Goal: Task Accomplishment & Management: Complete application form

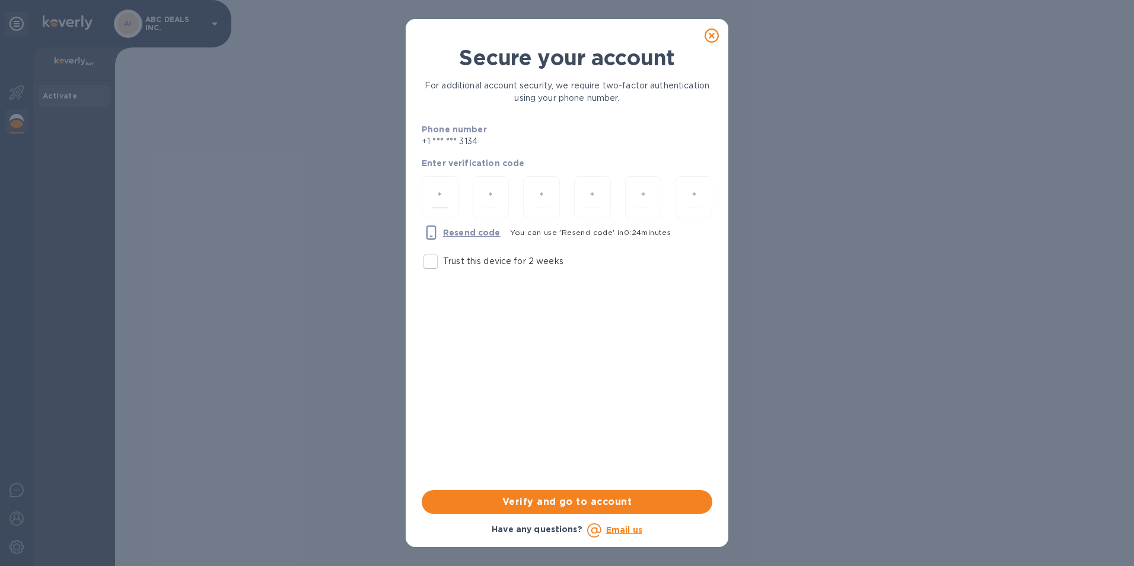
click at [439, 194] on input "number" at bounding box center [440, 197] width 17 height 22
type input "5"
type input "6"
type input "8"
type input "9"
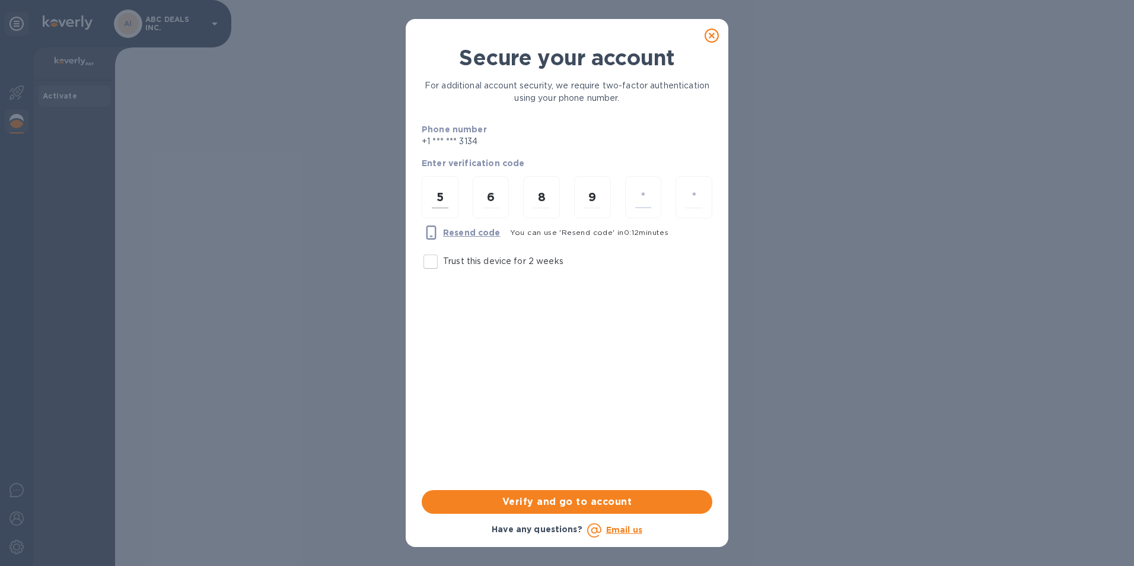
type input "3"
type input "2"
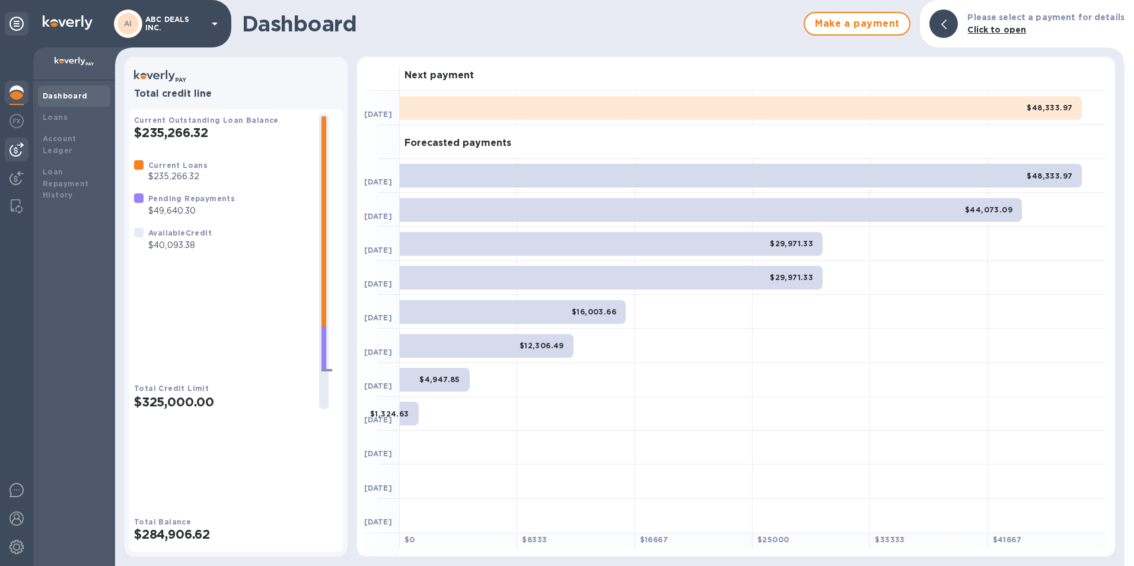
click at [18, 144] on img at bounding box center [16, 149] width 14 height 14
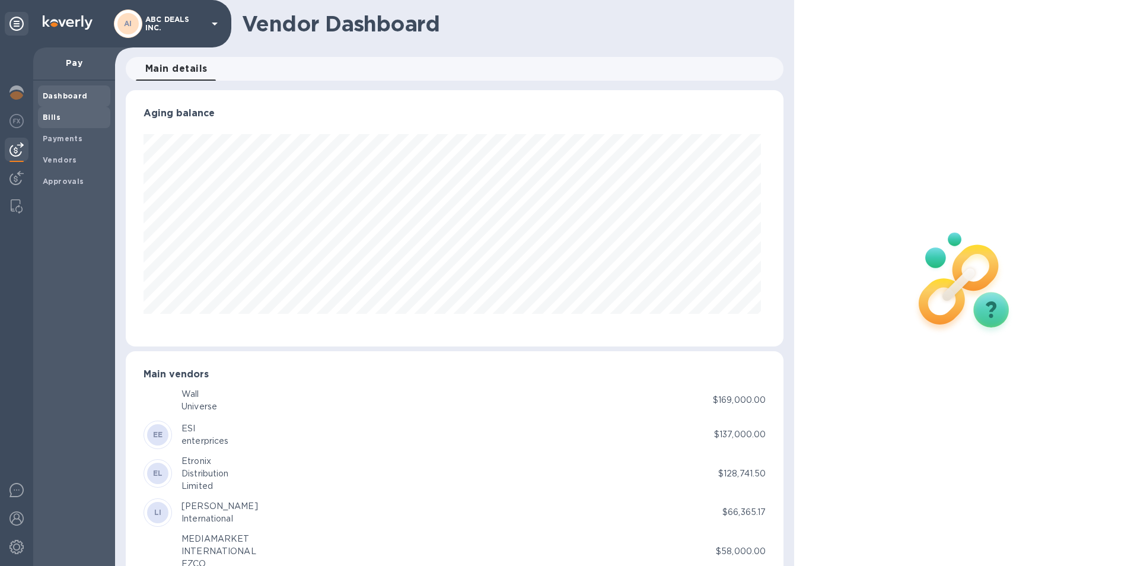
scroll to position [256, 654]
click at [61, 118] on span "Bills" at bounding box center [74, 118] width 63 height 12
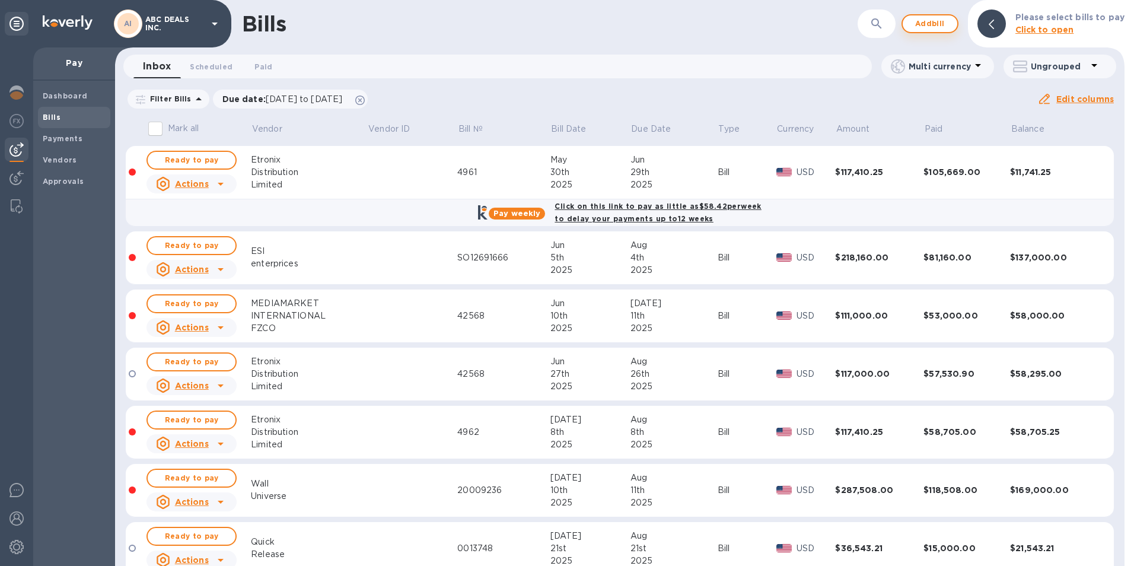
click at [930, 20] on span "Add bill" at bounding box center [930, 24] width 36 height 14
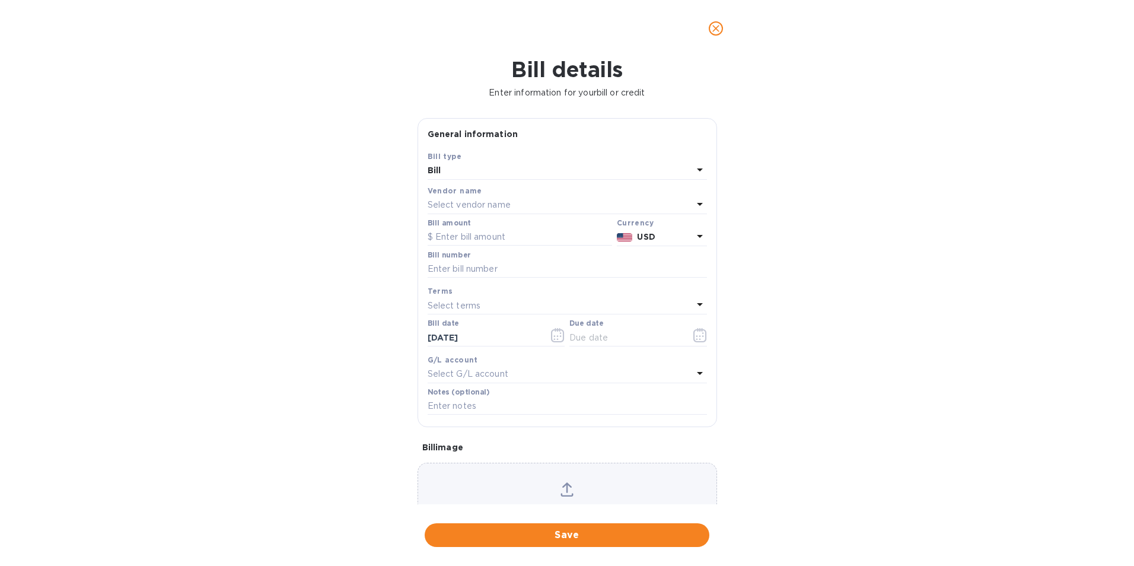
click at [470, 201] on p "Select vendor name" at bounding box center [469, 205] width 83 height 12
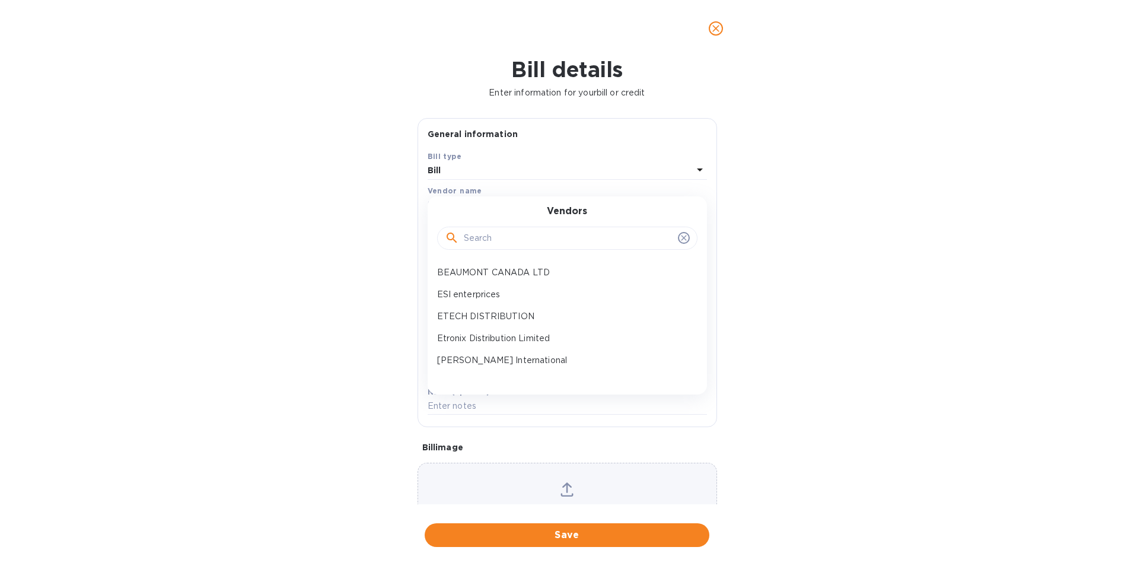
click at [492, 237] on input "text" at bounding box center [568, 239] width 209 height 18
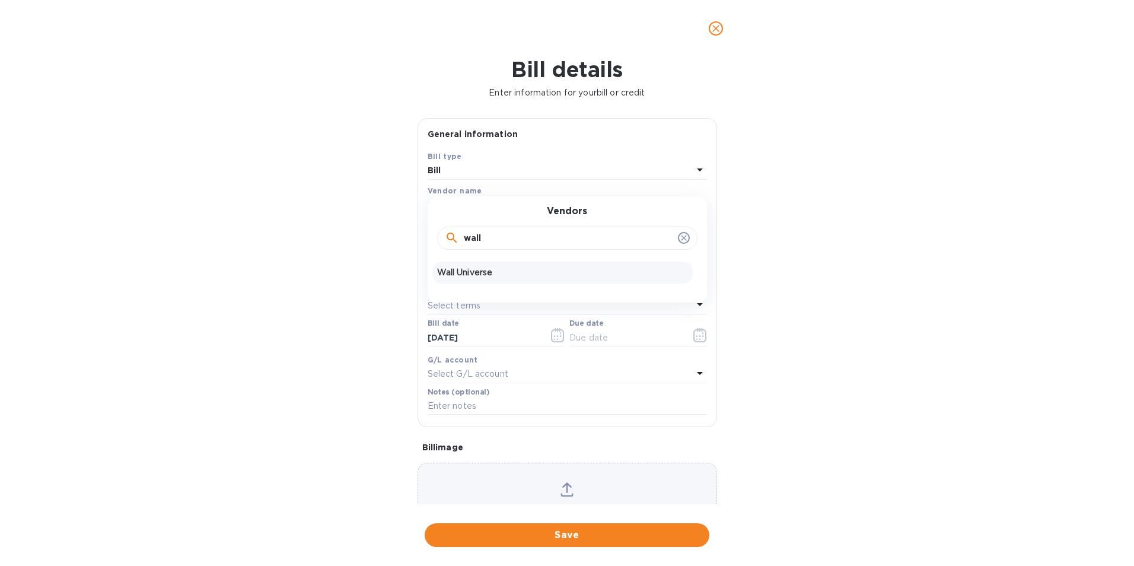
type input "wall"
click at [509, 269] on p "Wall Universe" at bounding box center [562, 272] width 251 height 12
click at [491, 240] on input "text" at bounding box center [520, 237] width 184 height 18
click at [475, 234] on input "text" at bounding box center [520, 237] width 184 height 18
type input "126,546"
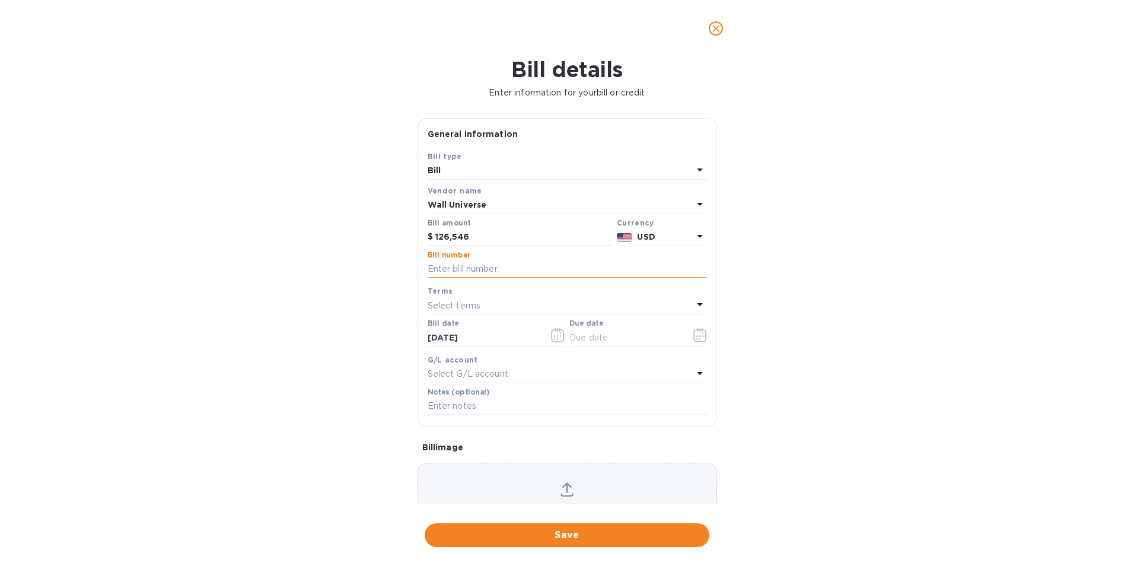
click at [495, 269] on input "text" at bounding box center [567, 269] width 279 height 18
paste input "40017303"
type input "40017303"
click at [696, 340] on icon "button" at bounding box center [697, 339] width 2 height 2
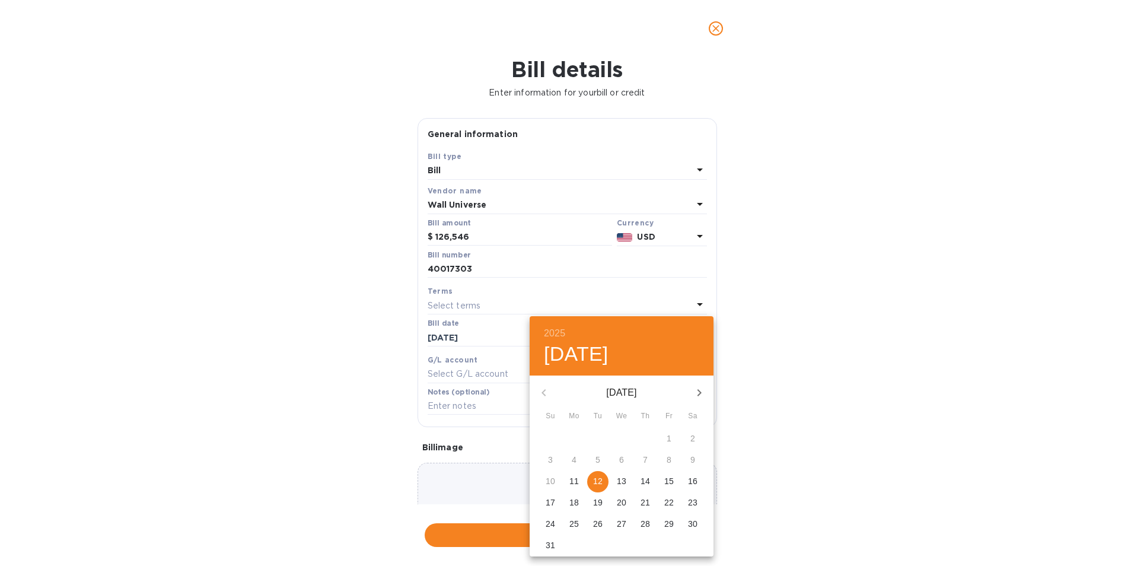
click at [701, 392] on icon "button" at bounding box center [700, 392] width 4 height 7
click at [628, 502] on span "24" at bounding box center [621, 503] width 21 height 12
type input "09/24/2025"
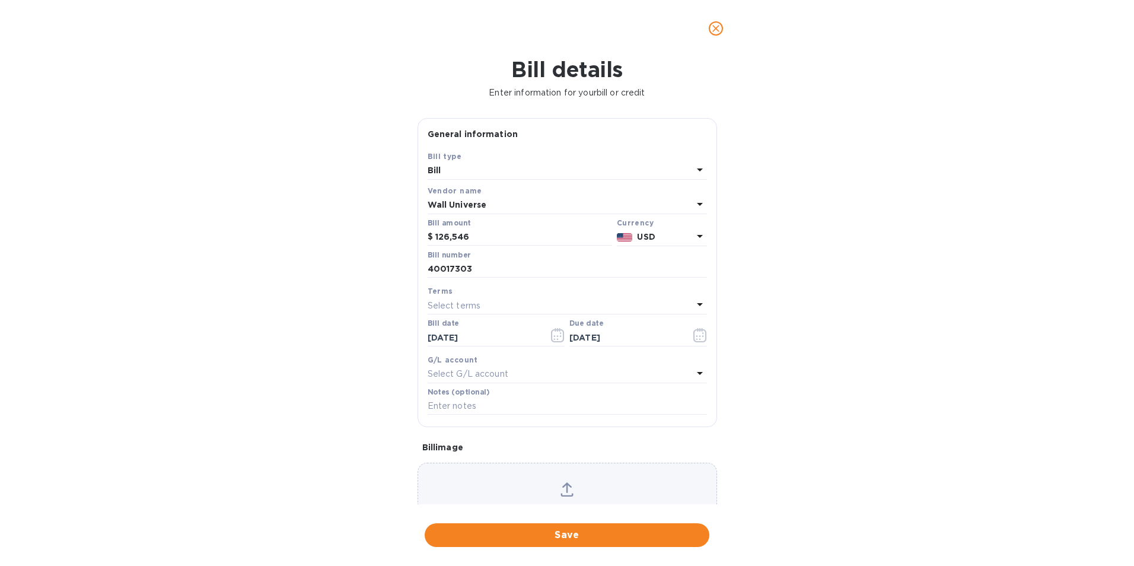
click at [565, 484] on icon at bounding box center [566, 487] width 9 height 11
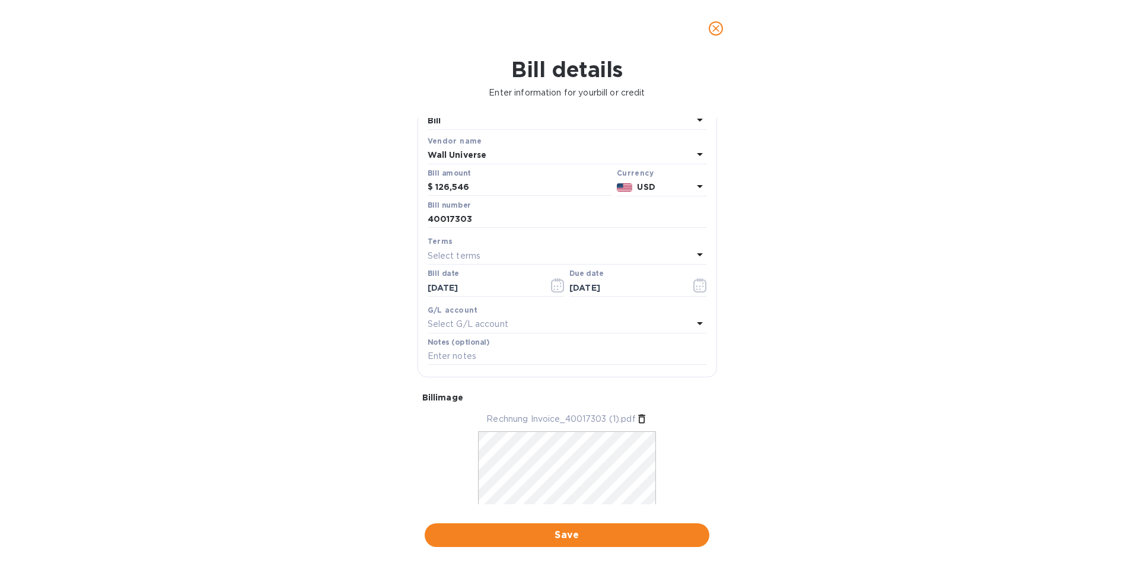
scroll to position [94, 0]
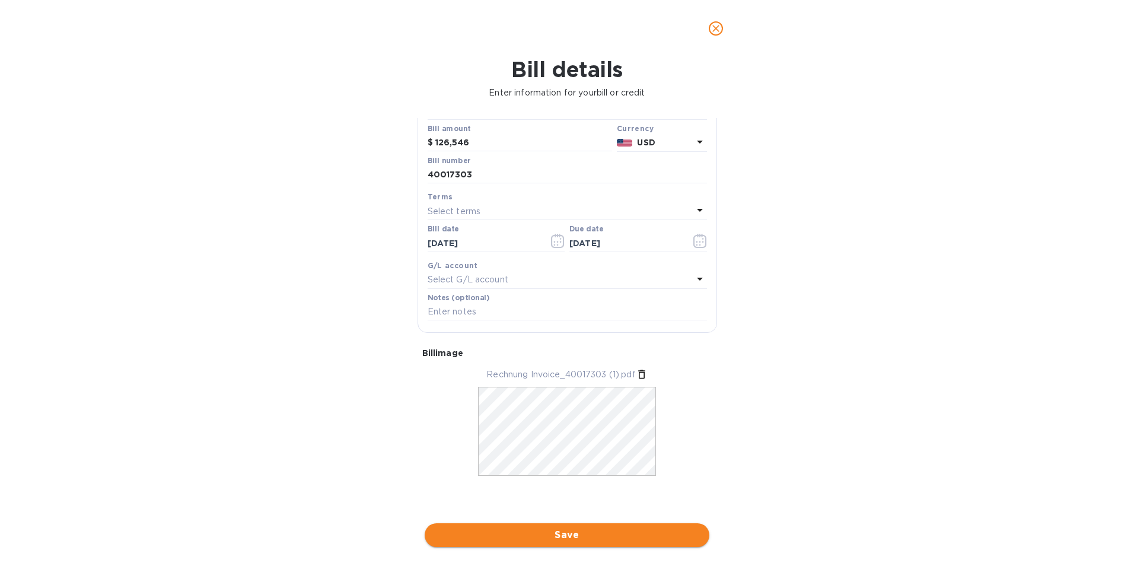
click at [565, 532] on span "Save" at bounding box center [567, 535] width 266 height 14
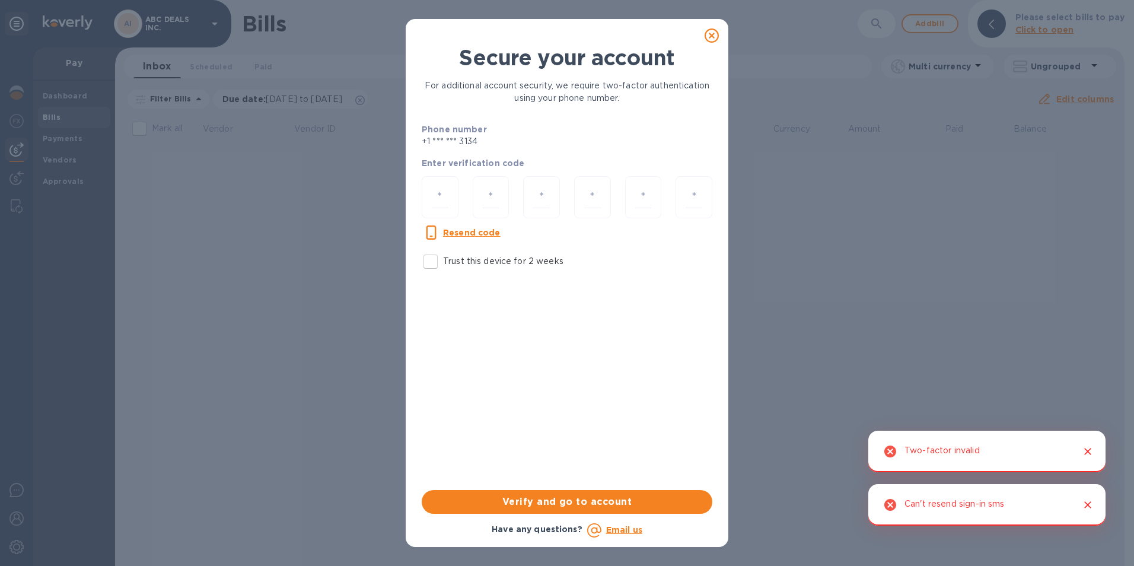
click at [708, 34] on icon at bounding box center [712, 35] width 14 height 14
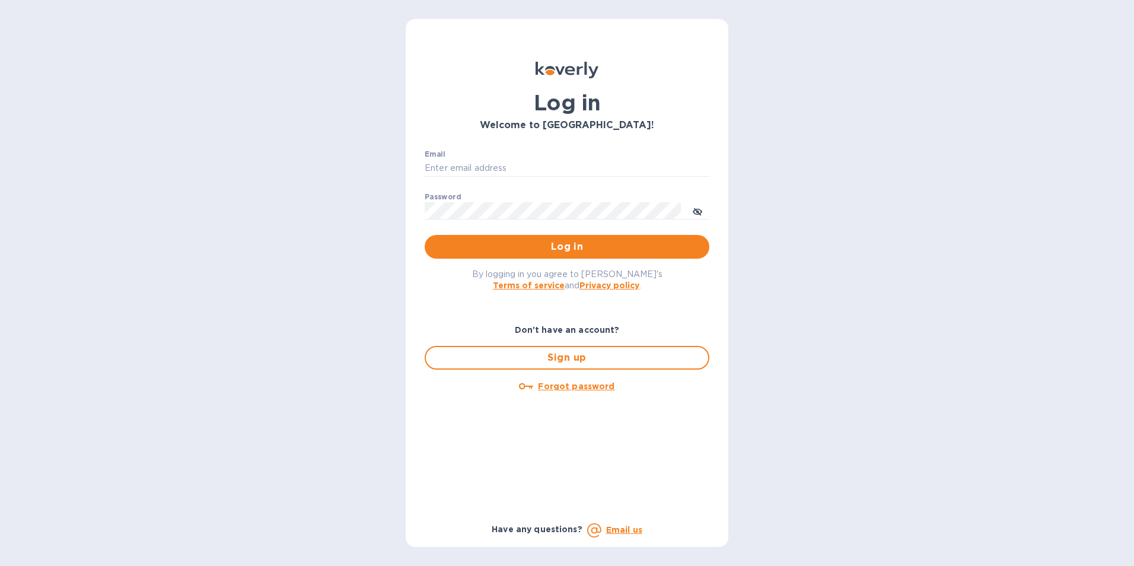
type input "cm@electronicsclubusa.com"
